Goal: Task Accomplishment & Management: Manage account settings

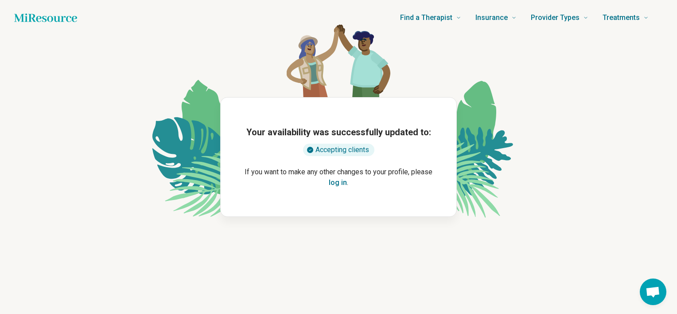
click at [339, 186] on button "log in" at bounding box center [338, 182] width 18 height 11
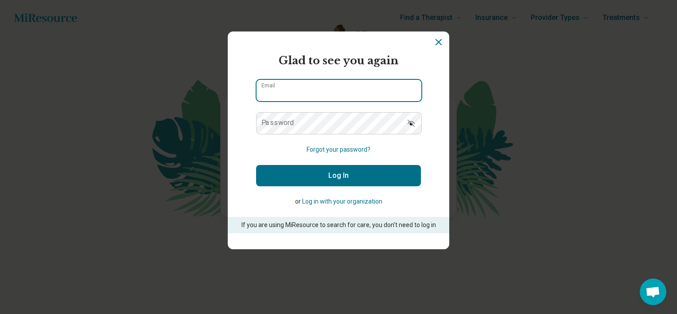
type input "**********"
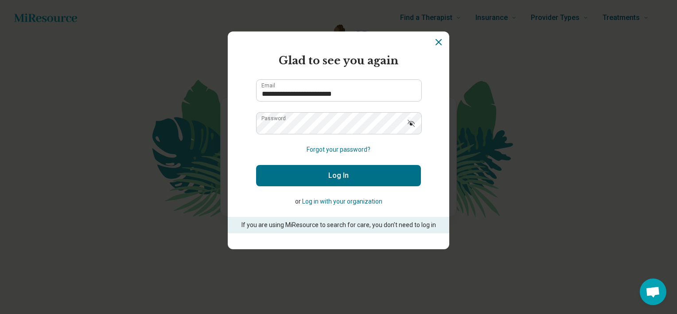
click at [320, 165] on button "Log In" at bounding box center [338, 175] width 165 height 21
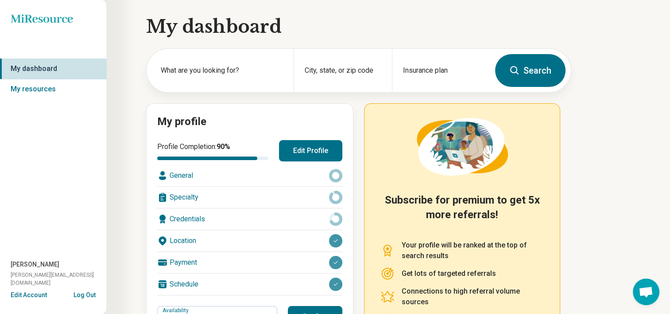
click at [266, 260] on div "Payment" at bounding box center [249, 262] width 185 height 21
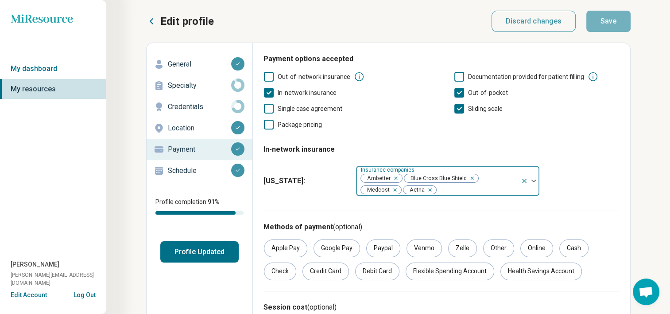
click at [480, 189] on div at bounding box center [477, 189] width 80 height 12
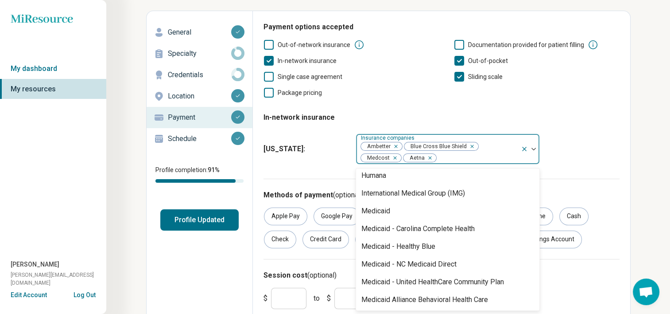
scroll to position [199, 0]
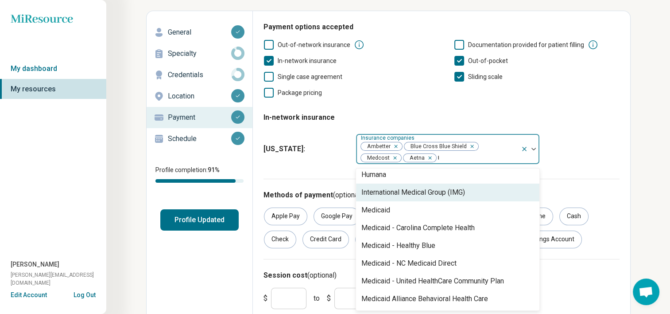
type input "**"
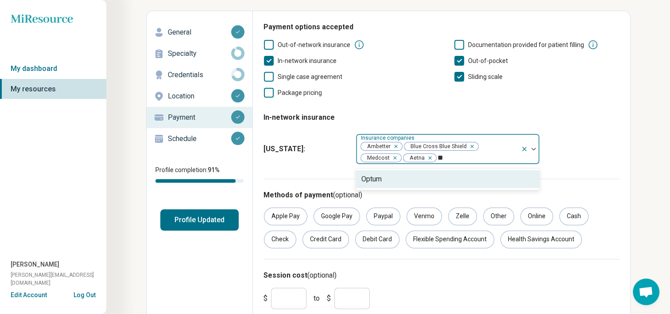
click at [485, 178] on div "Optum" at bounding box center [447, 179] width 183 height 18
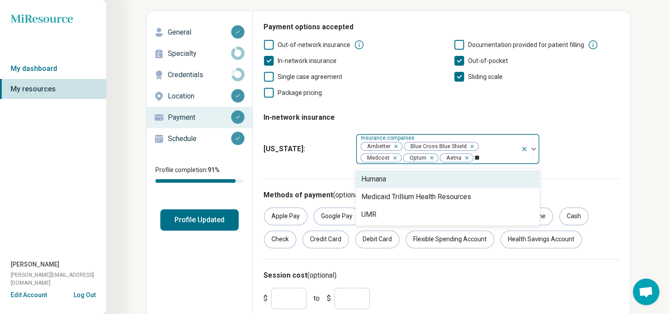
type input "***"
click at [485, 178] on div "UMR" at bounding box center [447, 179] width 183 height 18
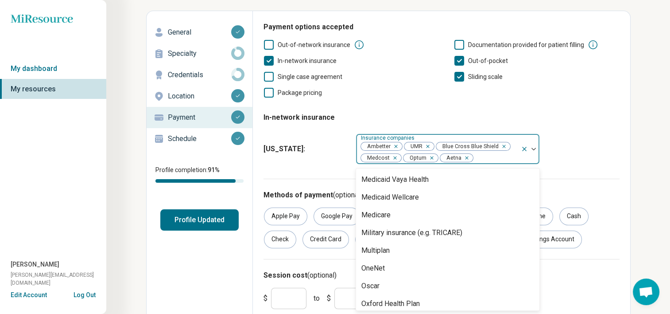
scroll to position [535, 0]
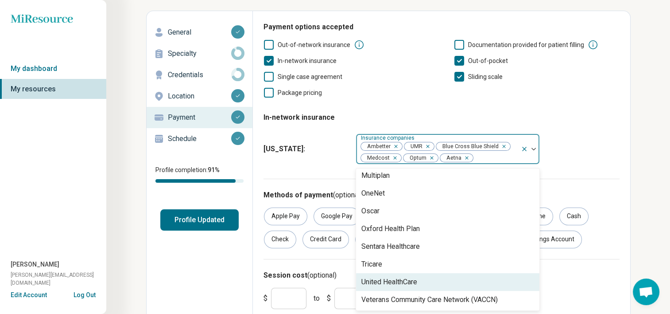
click at [462, 280] on div "United HealthCare" at bounding box center [447, 282] width 183 height 18
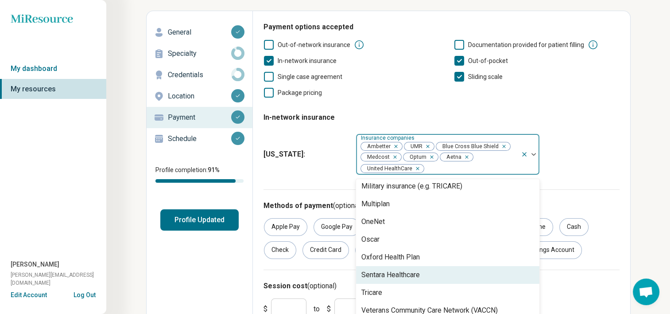
scroll to position [517, 0]
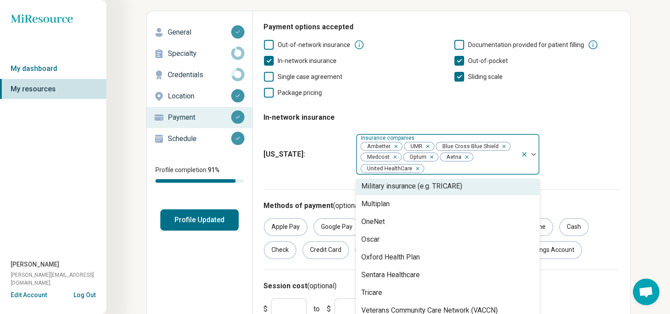
click at [609, 111] on fieldset "In-network insurance [US_STATE] : option United HealthCare, selected. 37 result…" at bounding box center [442, 142] width 356 height 74
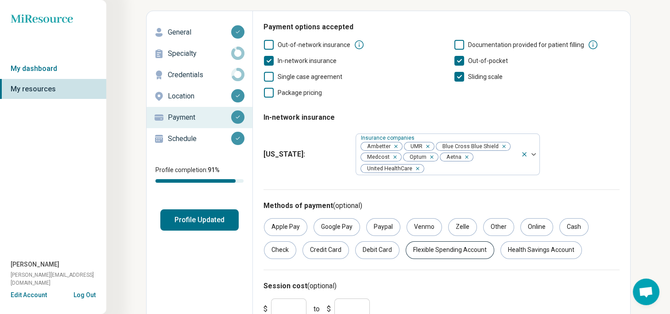
scroll to position [70, 0]
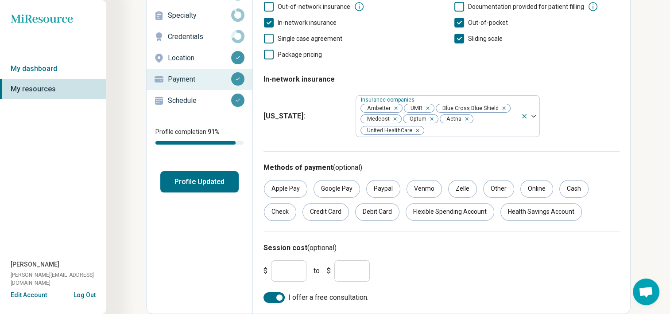
click at [206, 184] on button "Profile Updated" at bounding box center [199, 181] width 78 height 21
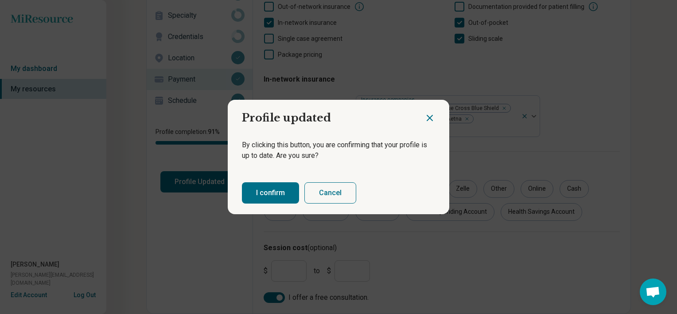
click at [275, 190] on button "I confirm" at bounding box center [270, 192] width 57 height 21
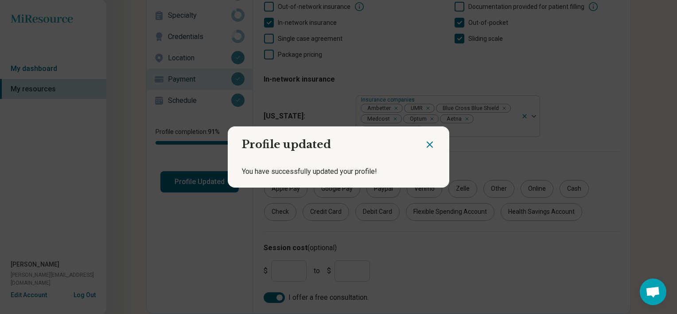
click at [430, 140] on icon "Close dialog" at bounding box center [429, 144] width 11 height 11
